Goal: Transaction & Acquisition: Obtain resource

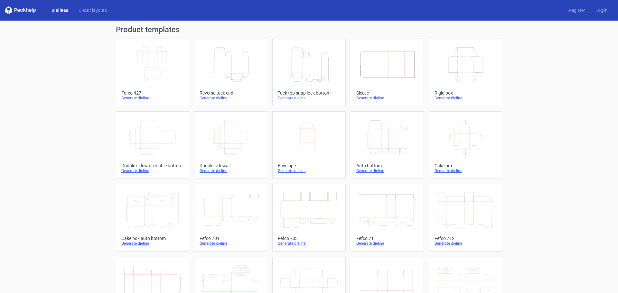
click at [388, 135] on icon "Height Depth Width" at bounding box center [387, 137] width 57 height 36
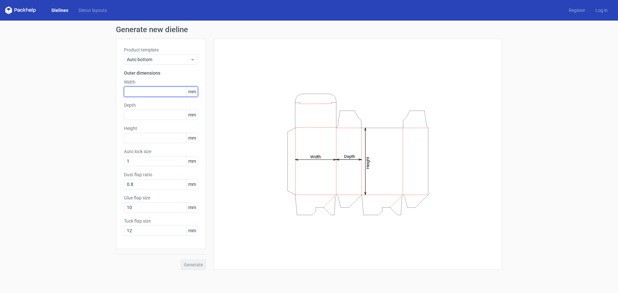
click at [137, 91] on input "text" at bounding box center [161, 92] width 74 height 10
type input "149"
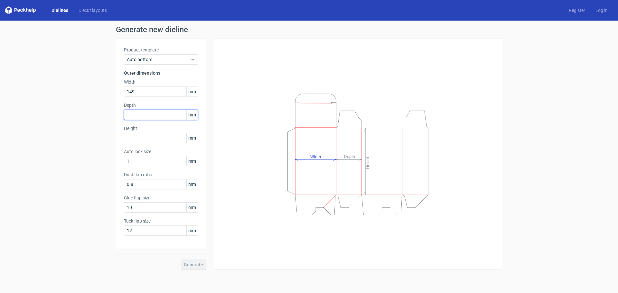
click at [132, 113] on input "text" at bounding box center [161, 115] width 74 height 10
type input "41"
click at [142, 136] on input "text" at bounding box center [161, 138] width 74 height 10
type input "41"
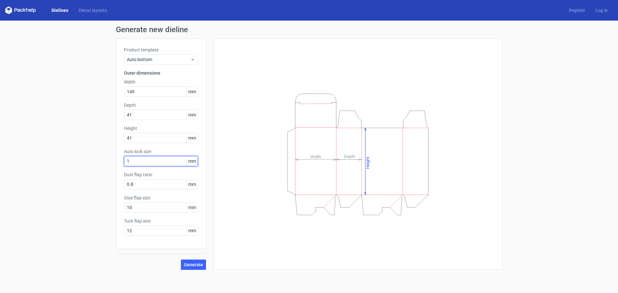
drag, startPoint x: 135, startPoint y: 161, endPoint x: 72, endPoint y: 158, distance: 62.9
click at [72, 156] on div "Generate new dieline Product template Auto bottom Outer dimensions Width 149 mm…" at bounding box center [309, 148] width 618 height 255
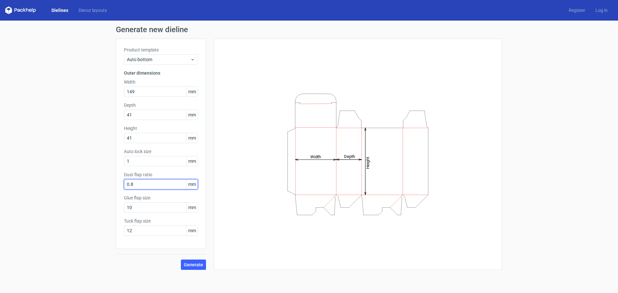
drag, startPoint x: 139, startPoint y: 184, endPoint x: 88, endPoint y: 190, distance: 51.3
click at [92, 190] on div "Generate new dieline Product template Auto bottom Outer dimensions Width 149 mm…" at bounding box center [309, 148] width 618 height 255
type input "15"
click at [192, 265] on span "Generate" at bounding box center [193, 265] width 19 height 5
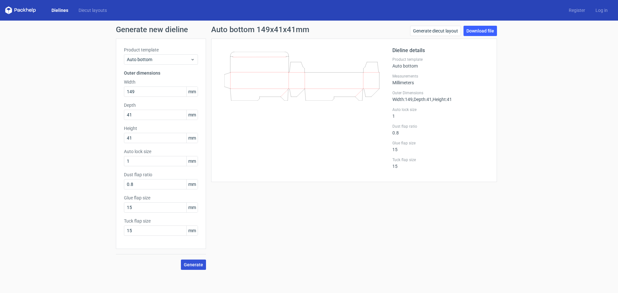
click at [196, 263] on span "Generate" at bounding box center [193, 265] width 19 height 5
click at [482, 33] on link "Download file" at bounding box center [480, 31] width 33 height 10
